Goal: Information Seeking & Learning: Learn about a topic

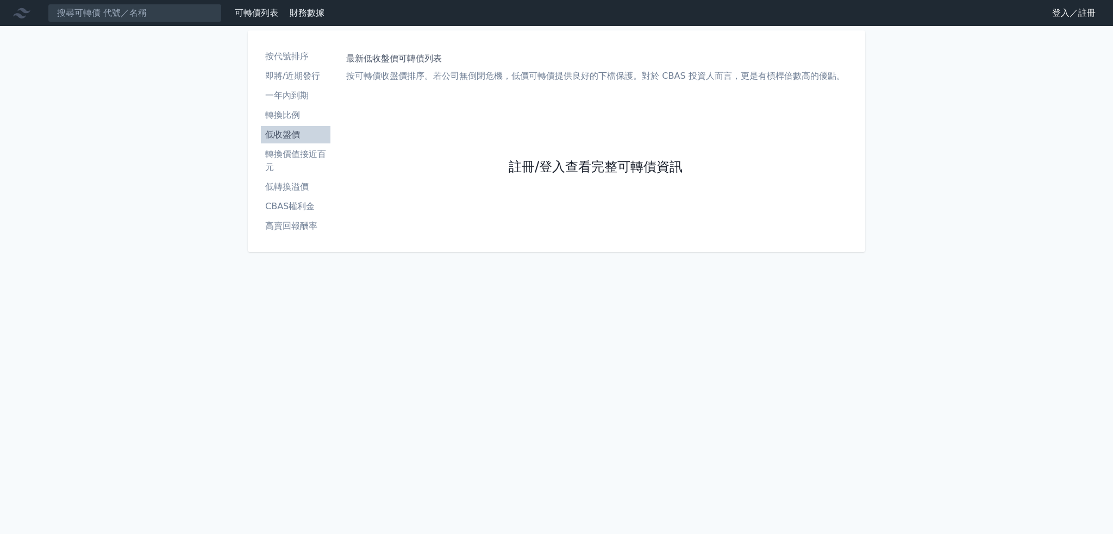
click at [553, 171] on link "註冊/登入查看完整可轉債資訊" at bounding box center [596, 167] width 174 height 17
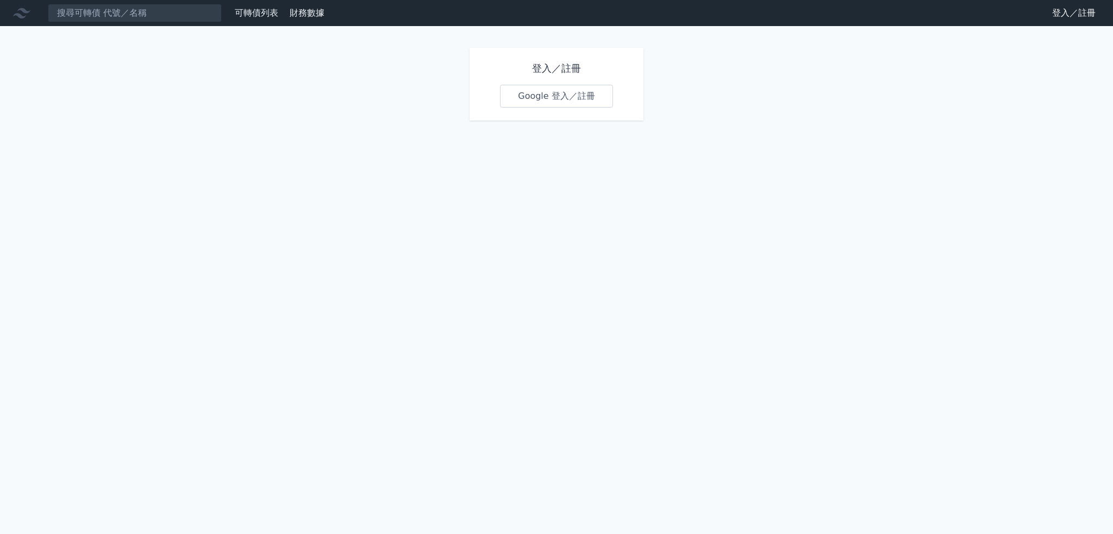
click at [541, 84] on div "登入／註冊 Google 登入／註冊" at bounding box center [556, 84] width 174 height 73
click at [540, 88] on link "Google 登入／註冊" at bounding box center [556, 96] width 113 height 23
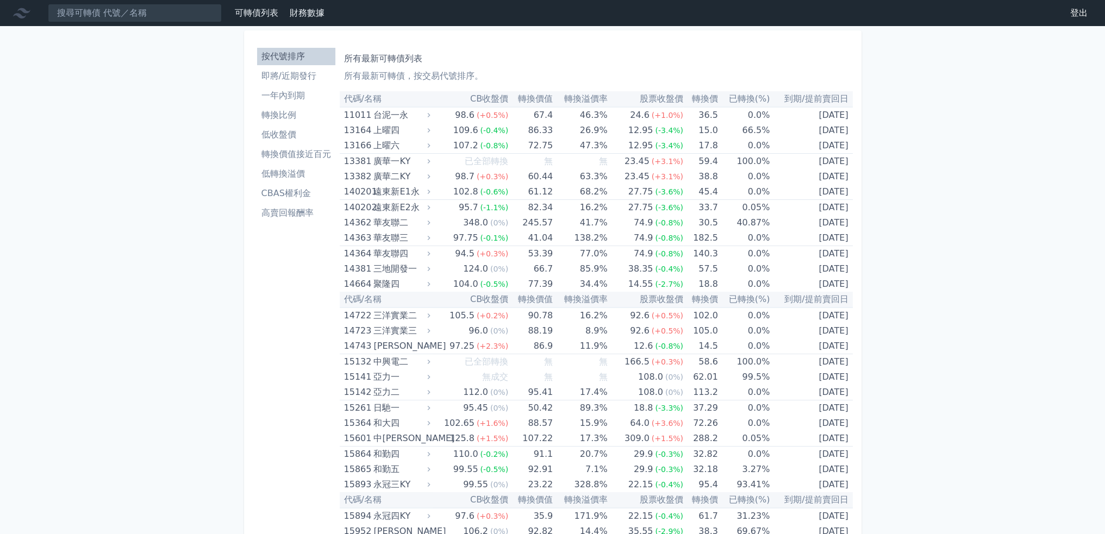
click at [303, 79] on li "即將/近期發行" at bounding box center [296, 76] width 78 height 13
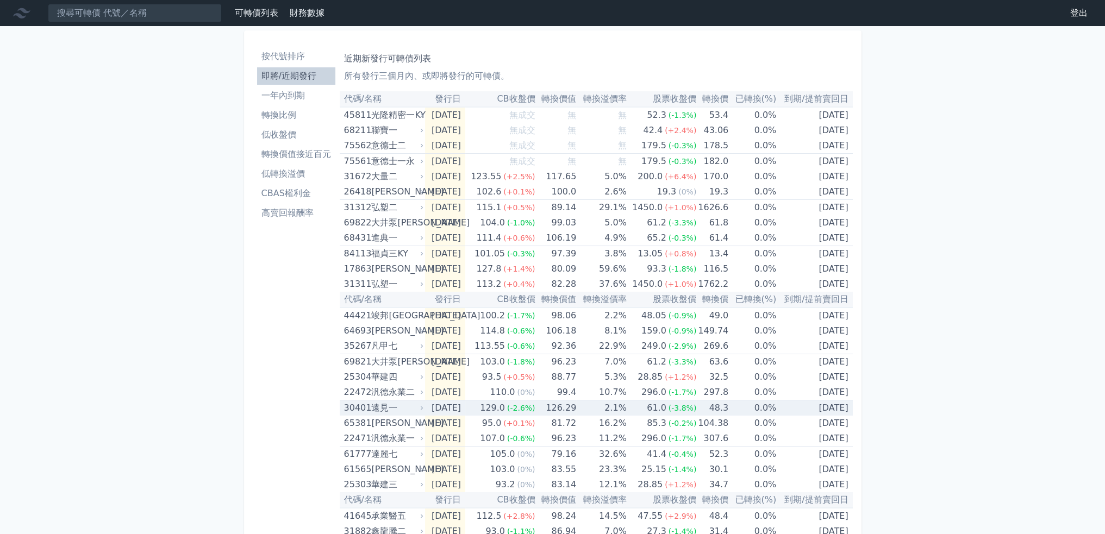
scroll to position [217, 0]
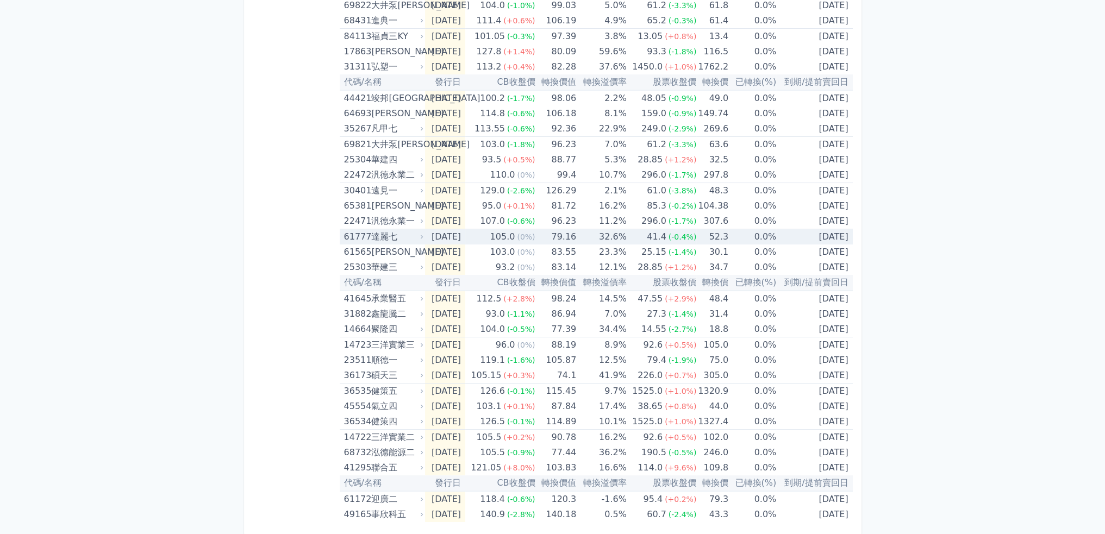
click at [389, 241] on div "達麗七" at bounding box center [396, 236] width 50 height 15
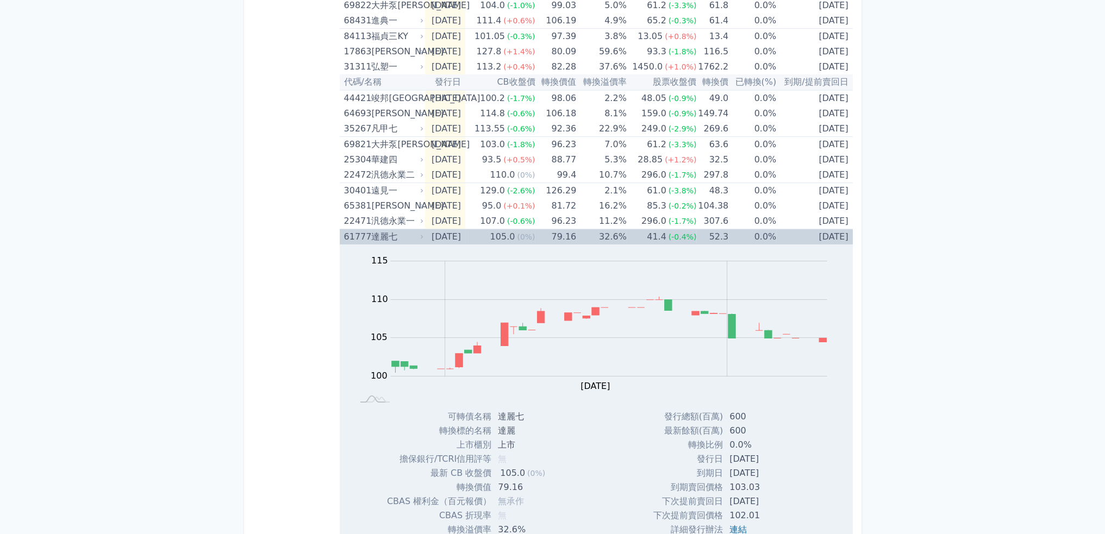
scroll to position [435, 0]
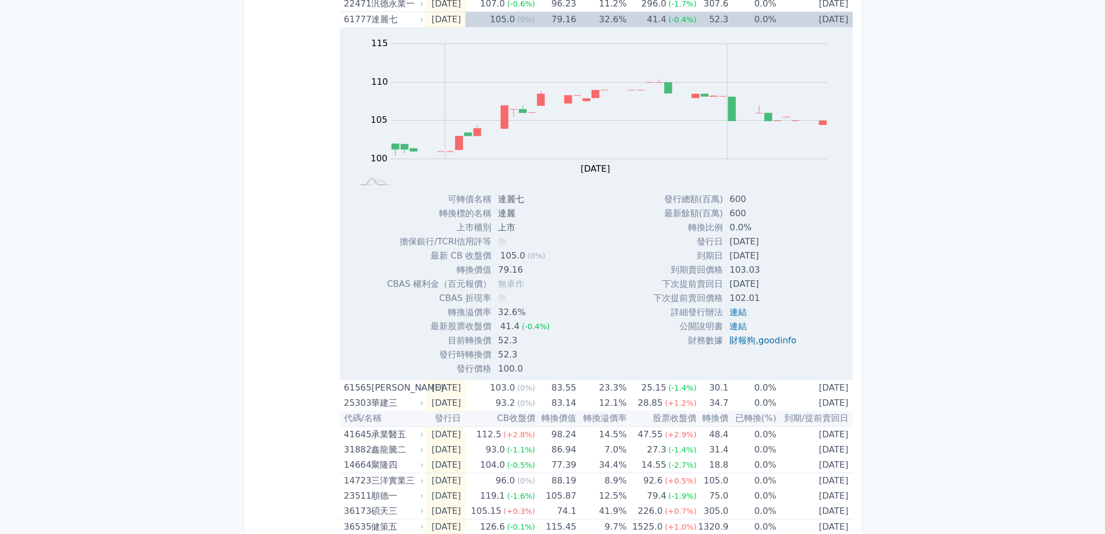
click at [955, 243] on div "可轉債列表 財務數據 可轉債列表 財務數據 登出 登出 按代號排序 即將/近期發行 一年內到期 轉換比例 低收盤價 轉換價值接近百元 低轉換溢價" at bounding box center [552, 120] width 1105 height 1110
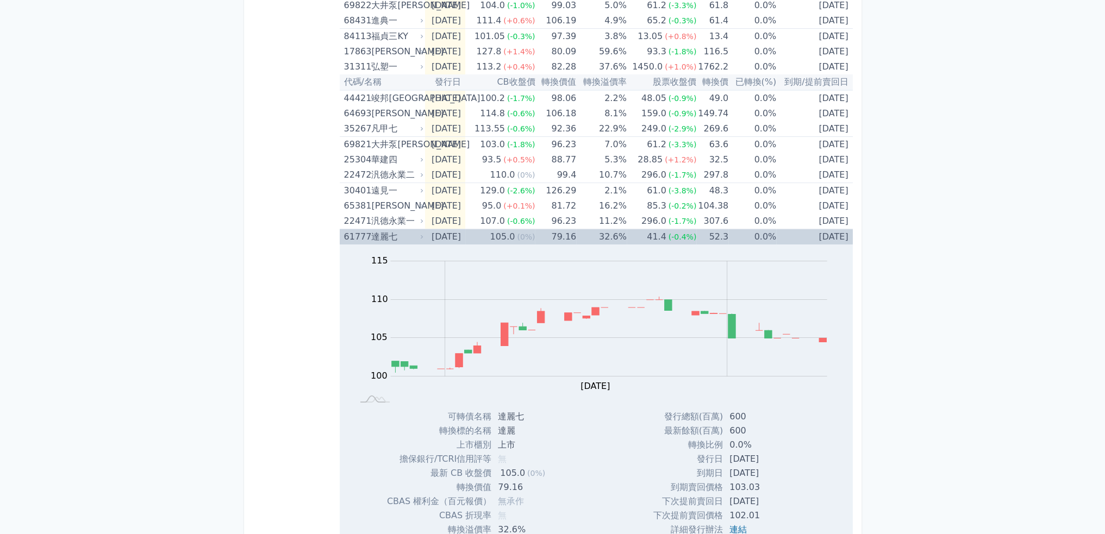
click at [806, 233] on td "[DATE]" at bounding box center [814, 237] width 76 height 16
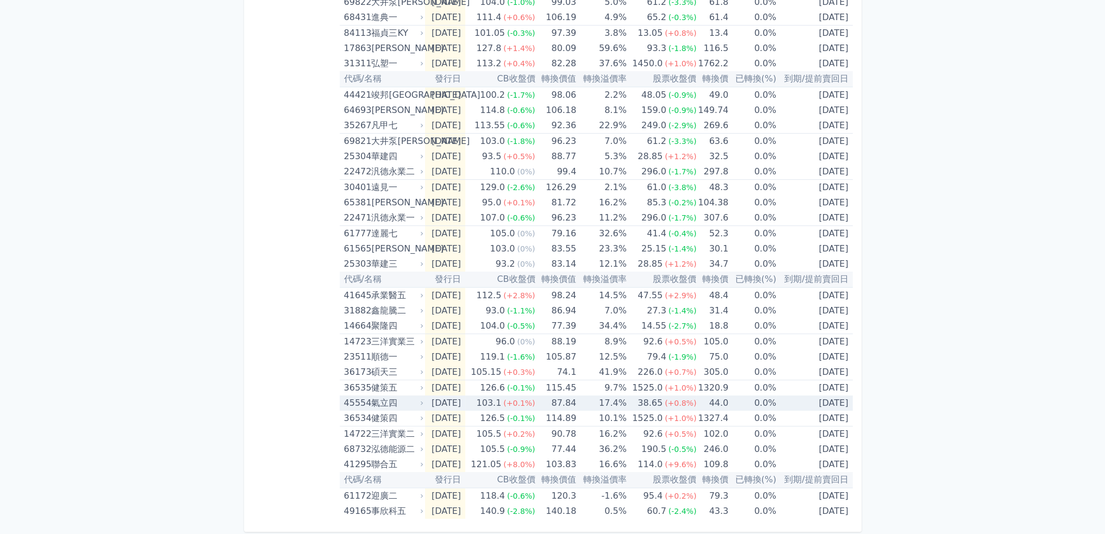
scroll to position [3, 0]
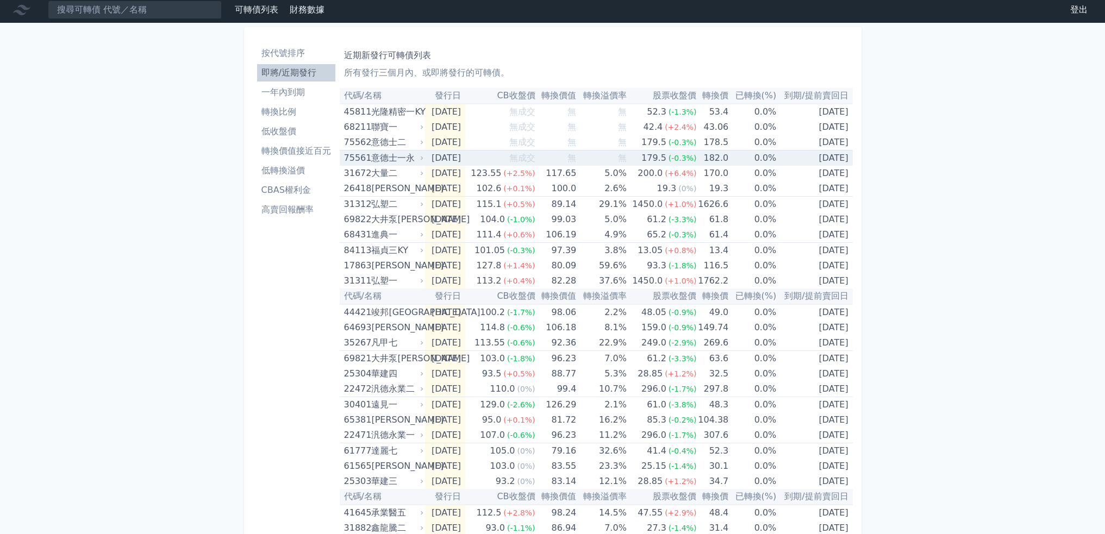
click at [391, 156] on div "意德士一永" at bounding box center [396, 157] width 50 height 15
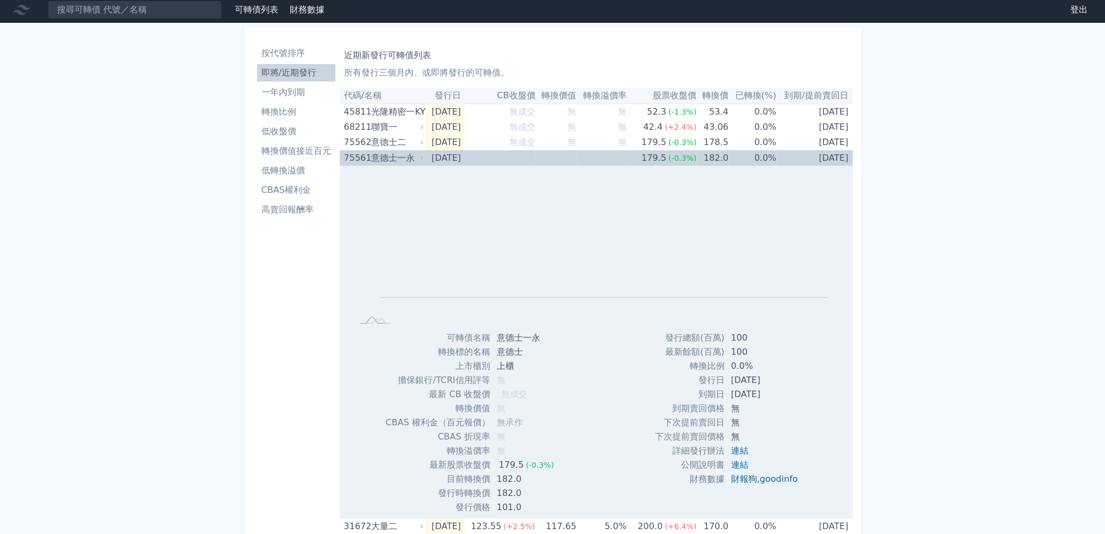
click at [394, 157] on div "意德士一永" at bounding box center [396, 157] width 50 height 15
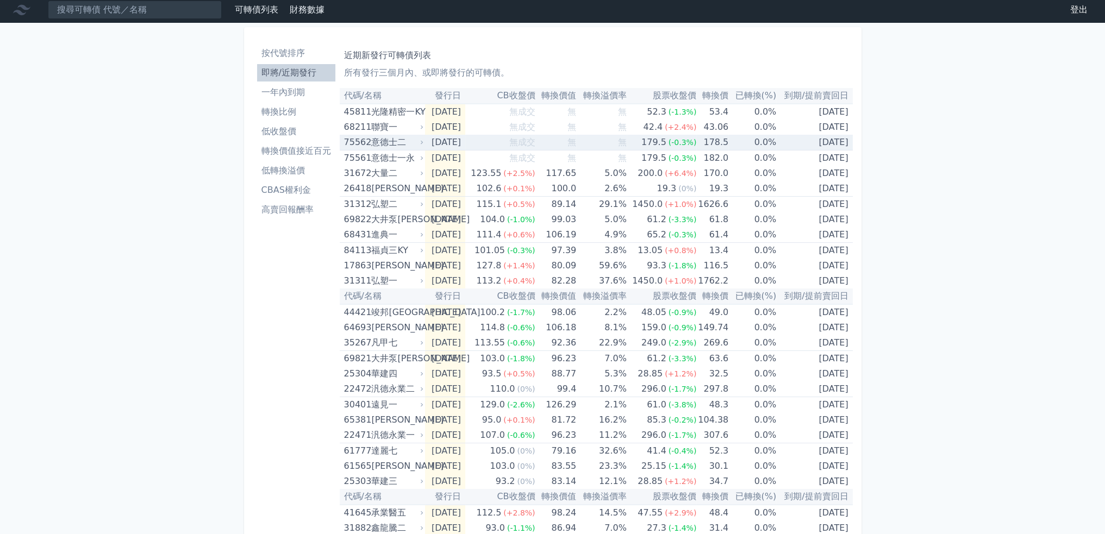
click at [404, 138] on div "意德士二" at bounding box center [396, 142] width 50 height 15
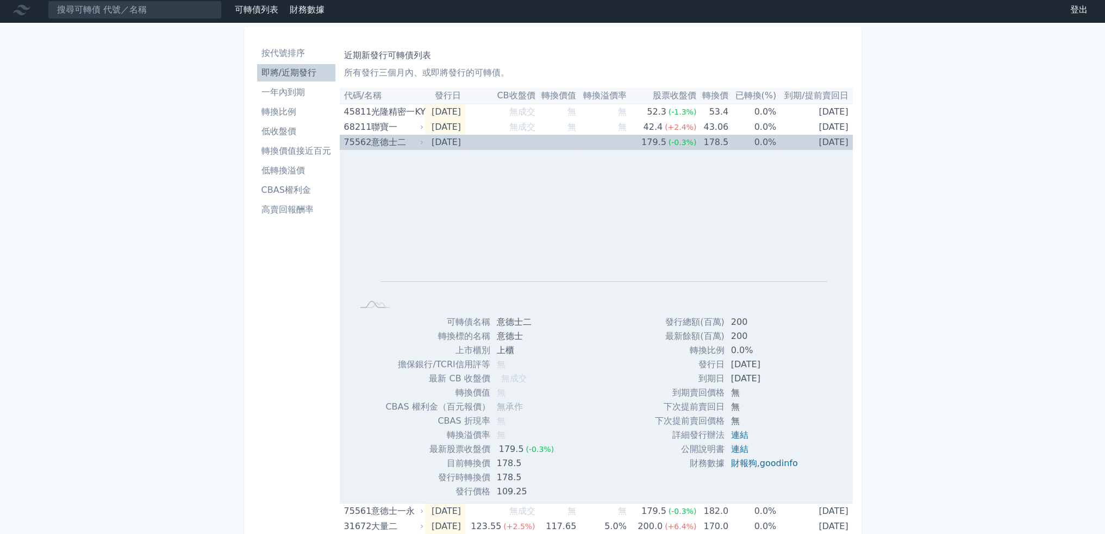
click at [404, 138] on div "意德士二" at bounding box center [396, 142] width 50 height 15
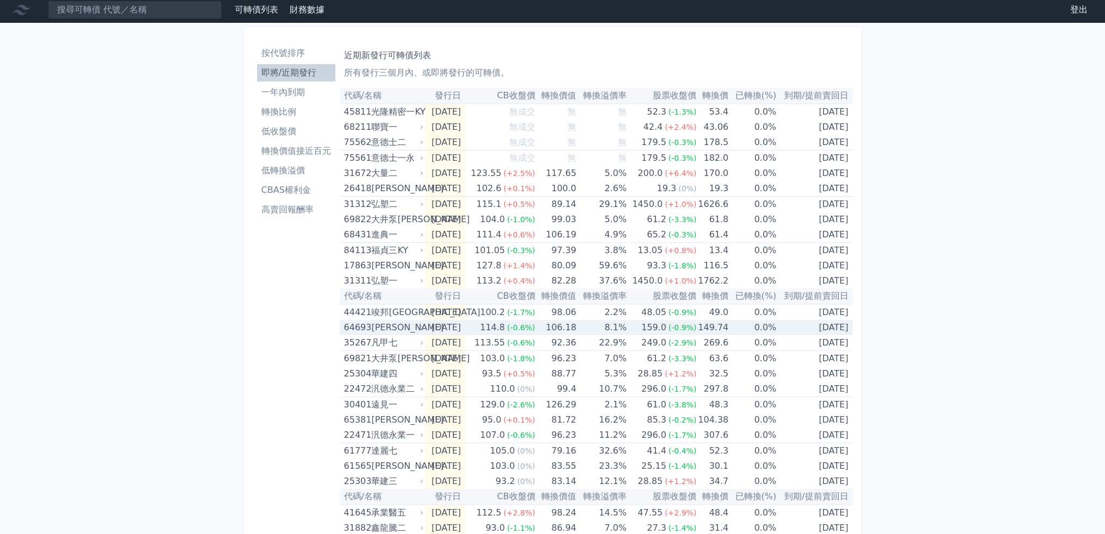
click at [575, 325] on td "106.18" at bounding box center [555, 327] width 41 height 15
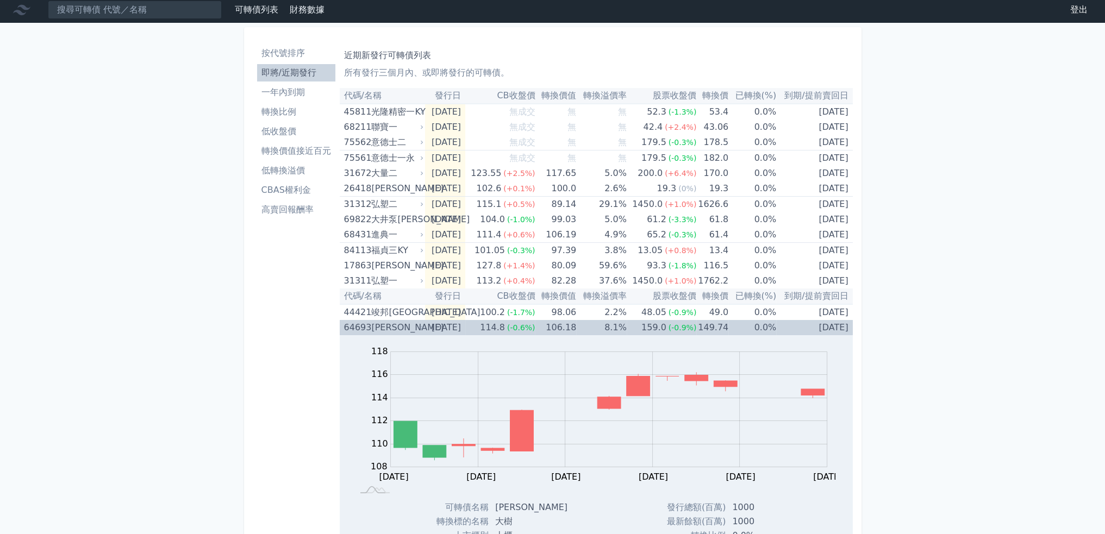
click at [575, 325] on td "106.18" at bounding box center [555, 327] width 41 height 15
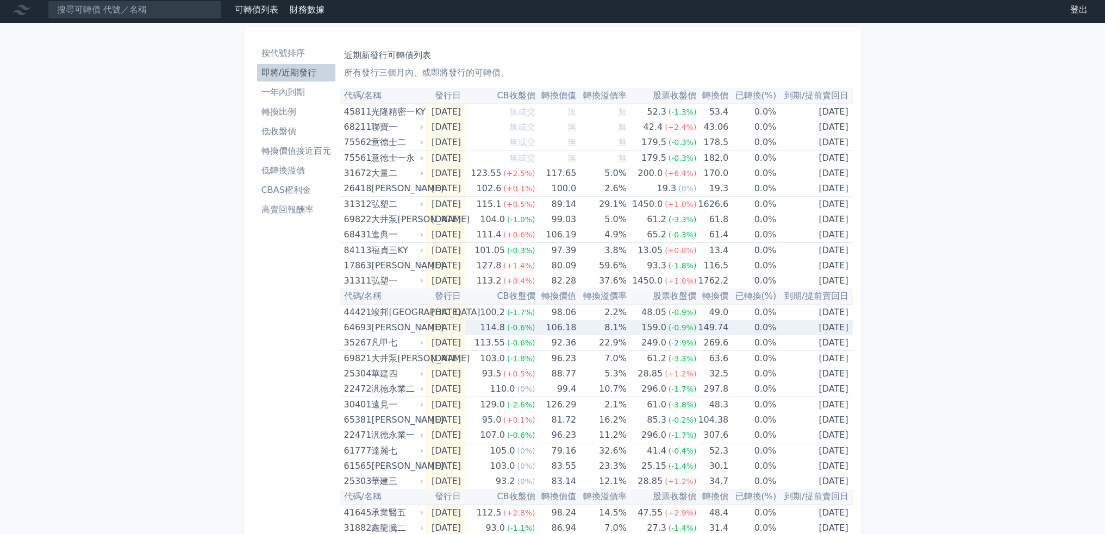
scroll to position [221, 0]
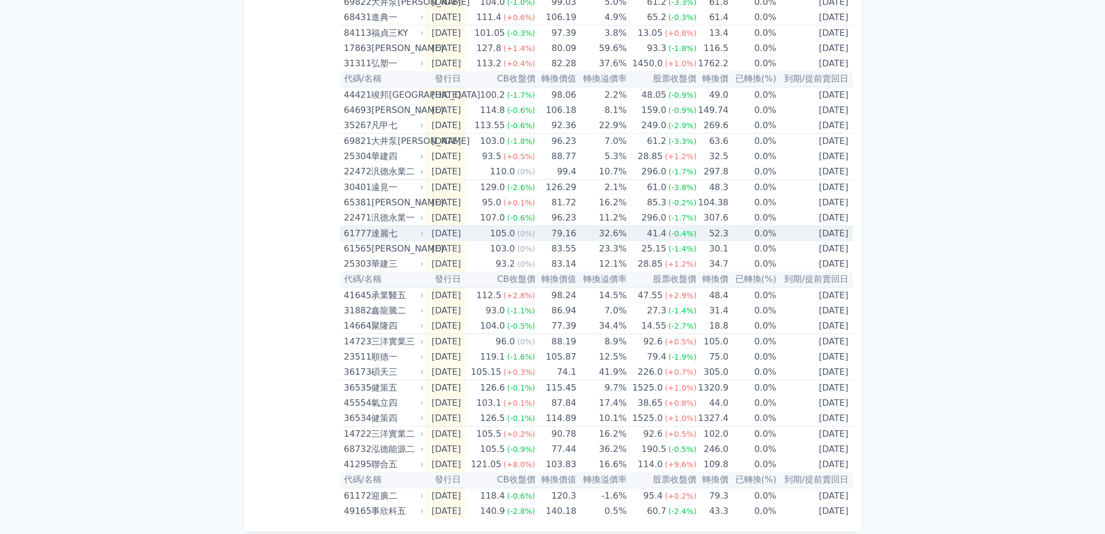
click at [438, 232] on td "[DATE]" at bounding box center [445, 234] width 40 height 16
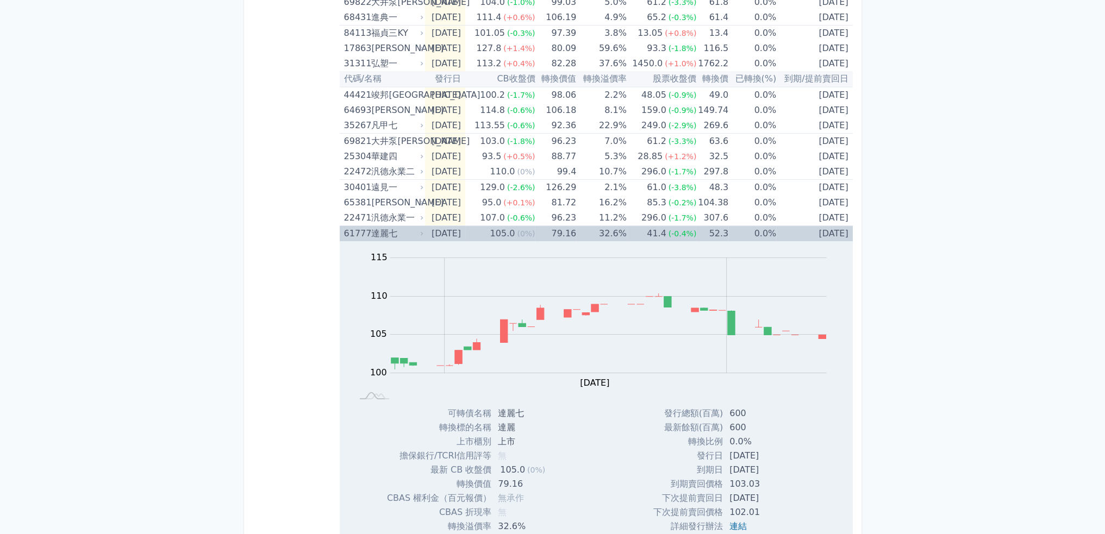
click at [438, 232] on td "[DATE]" at bounding box center [445, 234] width 40 height 16
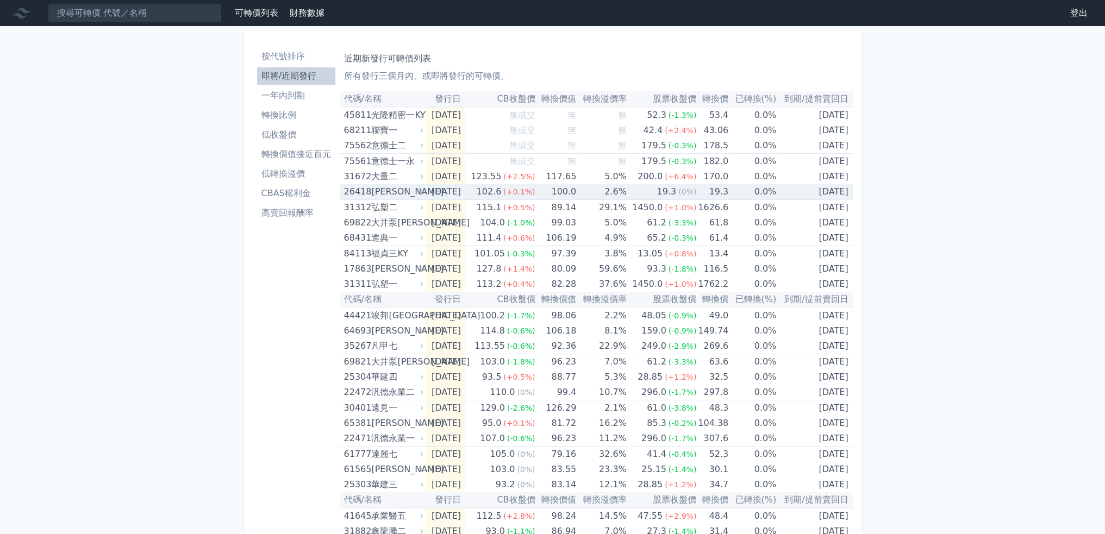
scroll to position [0, 0]
click at [260, 57] on li "按代號排序" at bounding box center [296, 56] width 78 height 13
